Goal: Task Accomplishment & Management: Contribute content

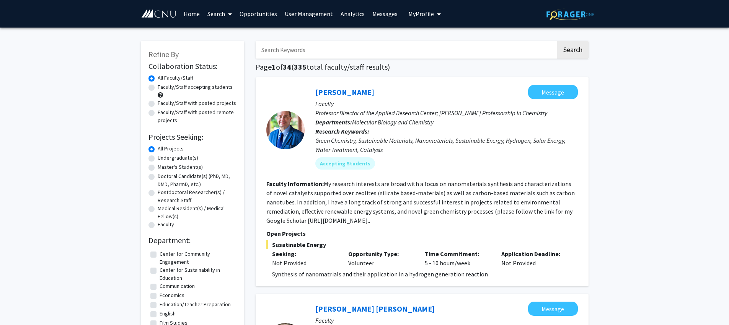
click at [264, 16] on link "Opportunities" at bounding box center [258, 13] width 45 height 27
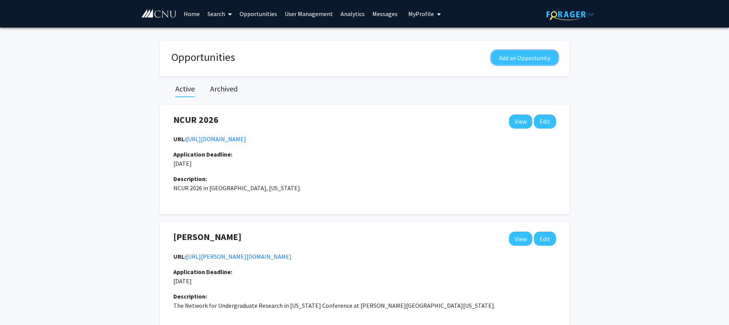
drag, startPoint x: 534, startPoint y: 57, endPoint x: 453, endPoint y: 68, distance: 82.6
click at [534, 57] on button "Add an Opportunity" at bounding box center [524, 57] width 67 height 14
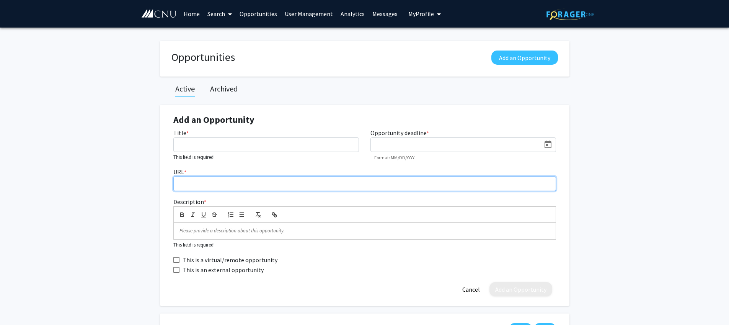
click at [214, 181] on input "URL *" at bounding box center [364, 183] width 383 height 15
paste input "[URL][PERSON_NAME][DOMAIN_NAME][PERSON_NAME]"
type input "[URL][PERSON_NAME][DOMAIN_NAME][PERSON_NAME]"
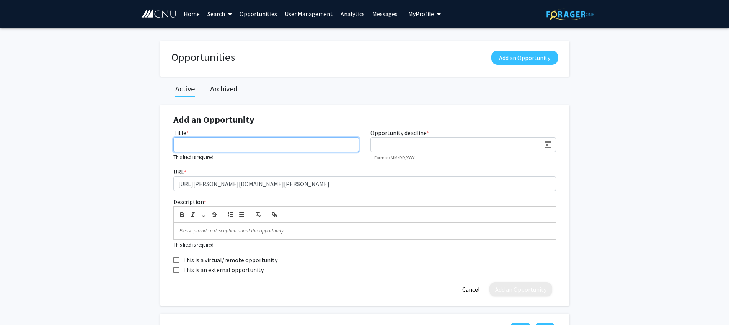
click at [197, 143] on input "Title *" at bounding box center [266, 144] width 186 height 15
type input "[PERSON_NAME] National Undergraduate Humanities Research Symposium"
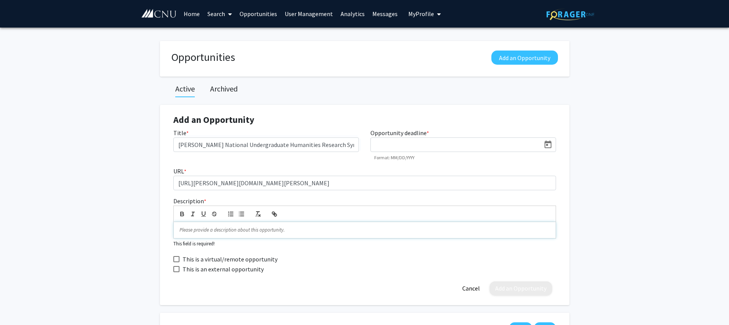
click at [209, 231] on p at bounding box center [364, 229] width 370 height 7
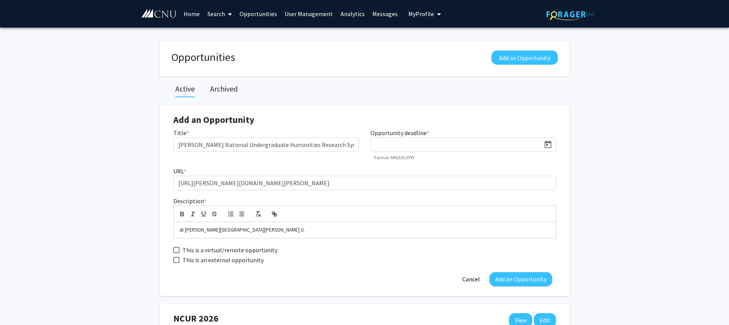
click at [186, 262] on span "This is an external opportunity" at bounding box center [222, 259] width 81 height 9
click at [176, 263] on input "This is an external opportunity" at bounding box center [176, 263] width 0 height 0
checkbox input "true"
click at [547, 143] on icon "Open calendar" at bounding box center [547, 144] width 7 height 8
click at [476, 167] on button "Next month" at bounding box center [473, 167] width 15 height 15
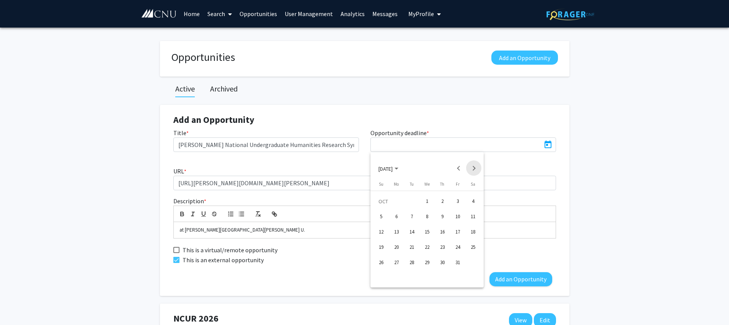
click at [476, 167] on button "Next month" at bounding box center [473, 167] width 15 height 15
click at [396, 217] on div "1" at bounding box center [396, 217] width 14 height 14
type input "[DATE]"
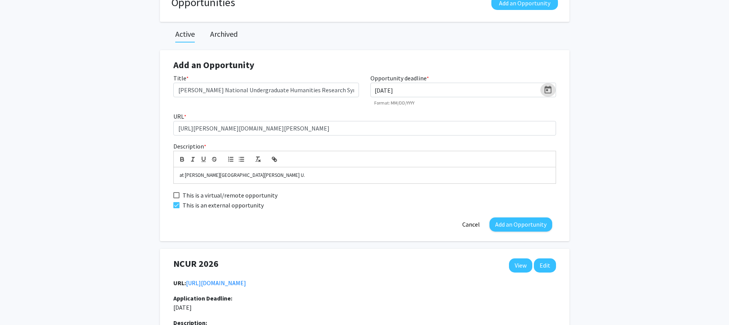
scroll to position [57, 0]
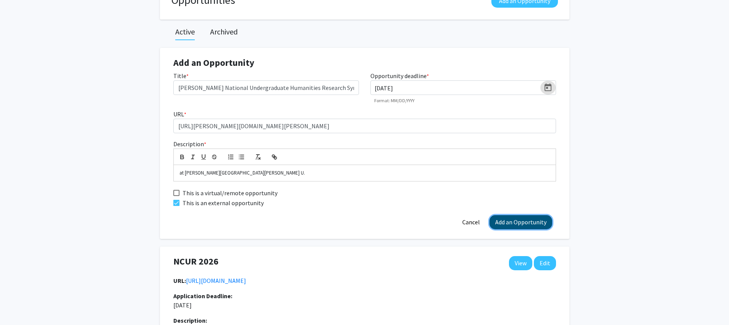
drag, startPoint x: 513, startPoint y: 222, endPoint x: 503, endPoint y: 223, distance: 10.0
click at [513, 222] on button "Add an Opportunity" at bounding box center [520, 222] width 63 height 14
